Goal: Task Accomplishment & Management: Complete application form

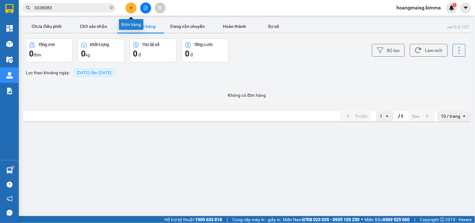
click at [129, 4] on button at bounding box center [130, 8] width 11 height 11
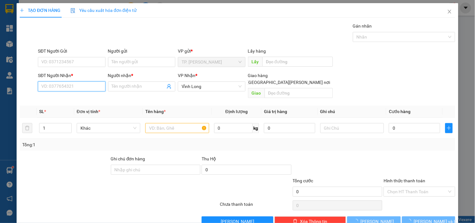
click at [61, 88] on input "SĐT Người Nhận *" at bounding box center [71, 86] width 67 height 10
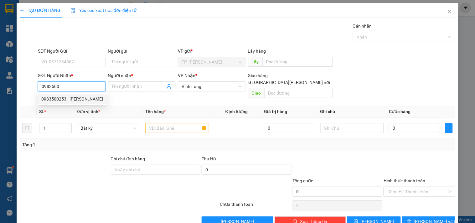
click at [70, 97] on div "0983500253 - [PERSON_NAME]" at bounding box center [72, 98] width 62 height 7
type input "0983500253"
type input "ANH NGHĨA"
type input "0983500253"
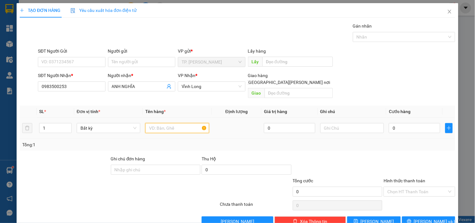
click at [155, 123] on input "text" at bounding box center [177, 128] width 64 height 10
type input "GÓI ĐEN"
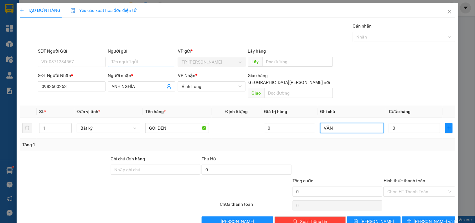
type input "VĂN"
click at [141, 59] on input "Người gửi" at bounding box center [141, 62] width 67 height 10
type input "B"
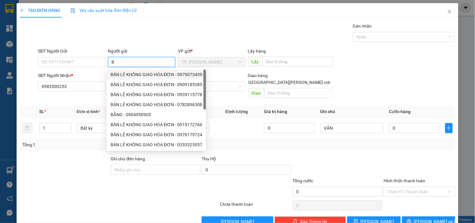
drag, startPoint x: 129, startPoint y: 71, endPoint x: 90, endPoint y: 67, distance: 38.7
click at [129, 71] on div "BÁN LẺ KHÔNG GIAO HÓA ĐƠN - 0979073439" at bounding box center [156, 74] width 92 height 7
type input "0979073439"
type input "BÁN LẺ KHÔNG GIAO HÓA ĐƠN"
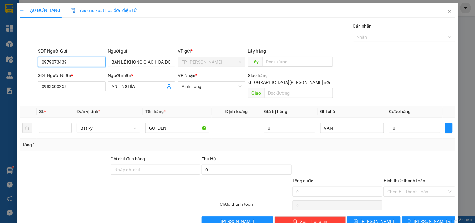
click at [76, 60] on input "0979073439" at bounding box center [71, 62] width 67 height 10
type input "0"
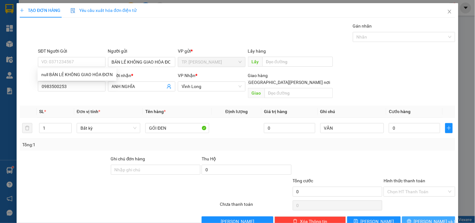
click at [420, 216] on button "[PERSON_NAME] và In" at bounding box center [428, 221] width 53 height 10
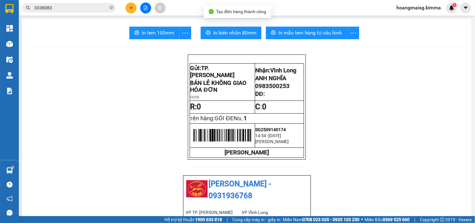
drag, startPoint x: 216, startPoint y: 24, endPoint x: 216, endPoint y: 35, distance: 10.7
click at [216, 36] on span "In biên nhận 80mm" at bounding box center [234, 33] width 43 height 8
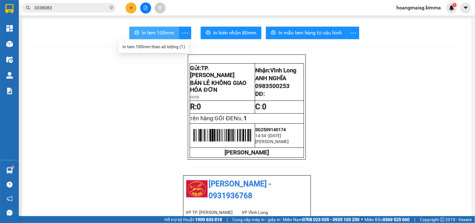
click at [142, 33] on span "In tem 100mm" at bounding box center [158, 33] width 32 height 8
click at [113, 6] on span "0338083" at bounding box center [69, 7] width 94 height 9
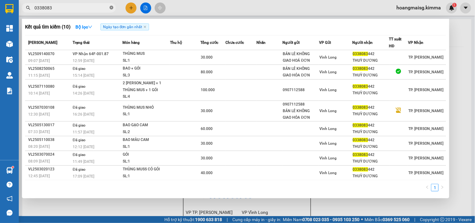
click at [109, 7] on icon "close-circle" at bounding box center [111, 8] width 4 height 4
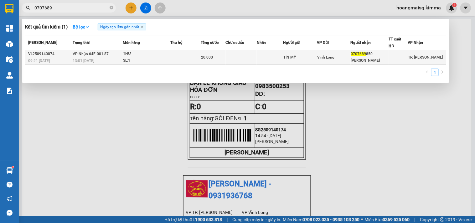
type input "0707689"
click at [151, 58] on div "SL: 1" at bounding box center [146, 60] width 47 height 7
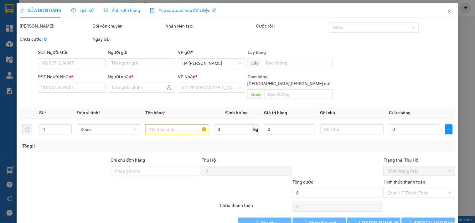
type input "TÍN MỸ"
type input "0707689850"
type input "[PERSON_NAME]"
type input "20.000"
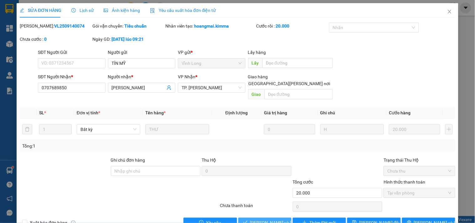
click at [259, 219] on span "[PERSON_NAME] và [PERSON_NAME] hàng" at bounding box center [292, 222] width 84 height 7
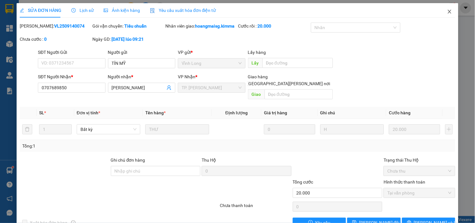
click at [440, 13] on span "Close" at bounding box center [449, 12] width 18 height 18
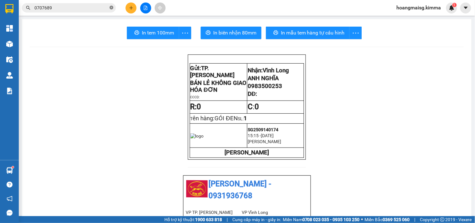
click at [111, 8] on icon "close-circle" at bounding box center [111, 8] width 4 height 4
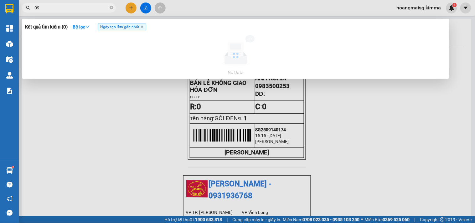
type input "0"
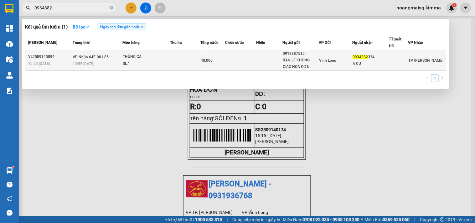
type input "0934382"
click at [219, 62] on div "40.000" at bounding box center [213, 60] width 24 height 7
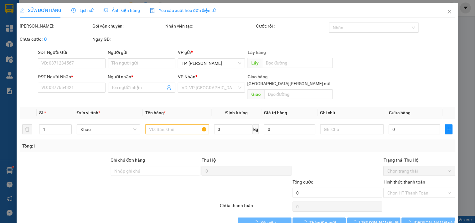
type input "0919887515"
type input "BÁN LẺ KHÔNG GIAO HOÁ ĐƠN"
type input "0934382334"
type input "A CU"
type input "40.000"
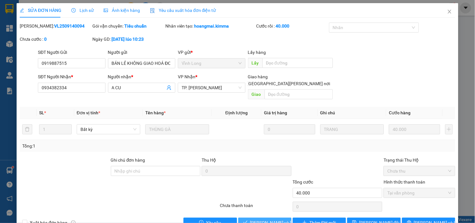
click at [256, 219] on span "[PERSON_NAME] và [PERSON_NAME] hàng" at bounding box center [292, 222] width 84 height 7
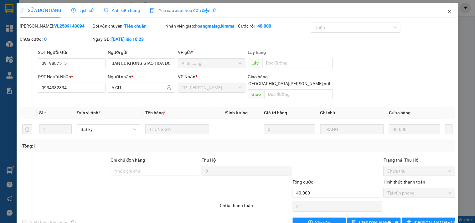
click at [447, 10] on icon "close" at bounding box center [449, 11] width 5 height 5
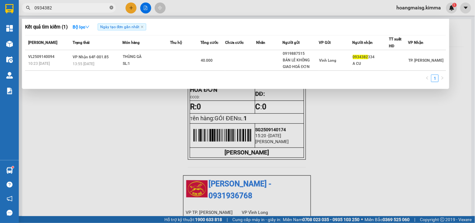
click at [112, 8] on icon "close-circle" at bounding box center [111, 8] width 4 height 4
